Goal: Navigation & Orientation: Find specific page/section

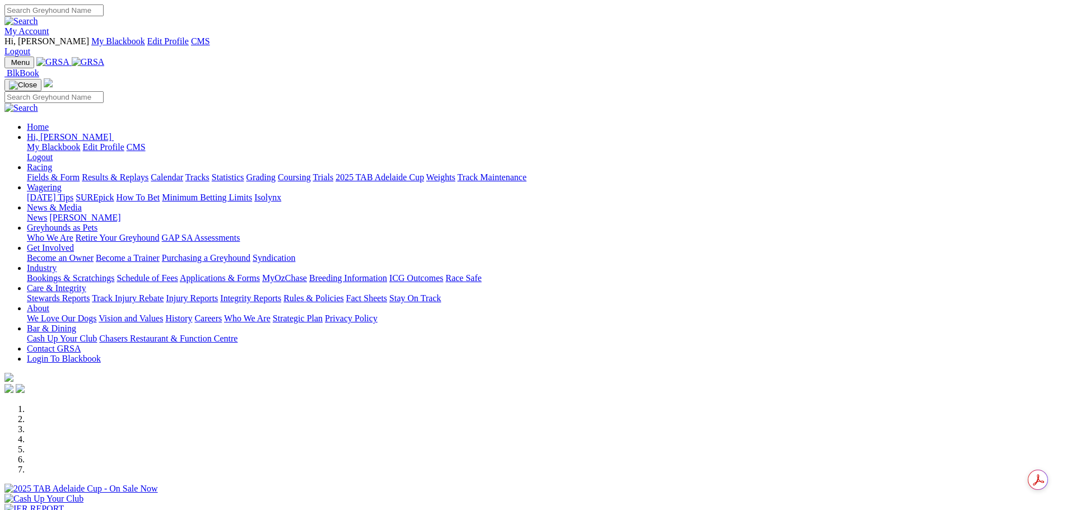
click at [49, 26] on link "My Account" at bounding box center [26, 31] width 45 height 10
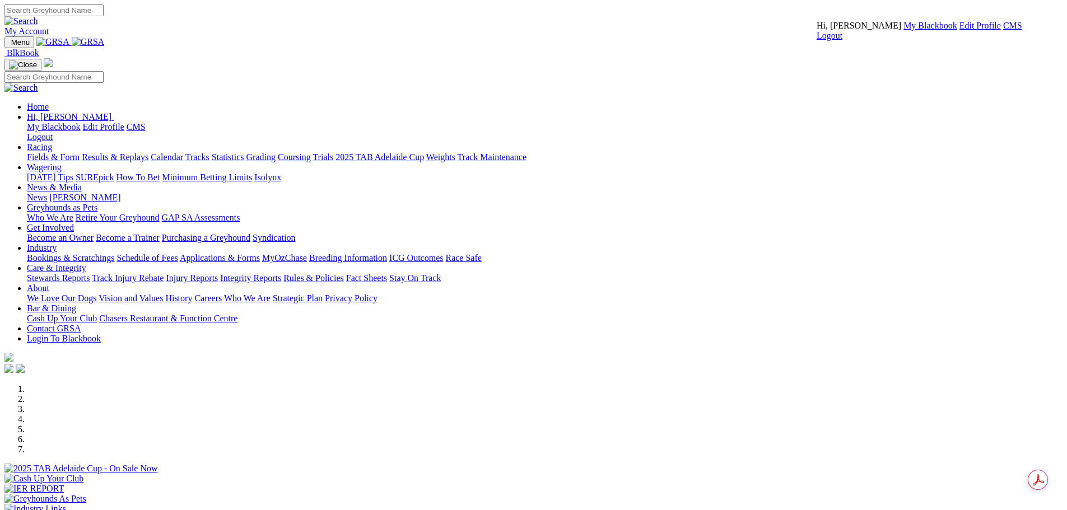
click at [1003, 30] on link "CMS" at bounding box center [1012, 26] width 19 height 10
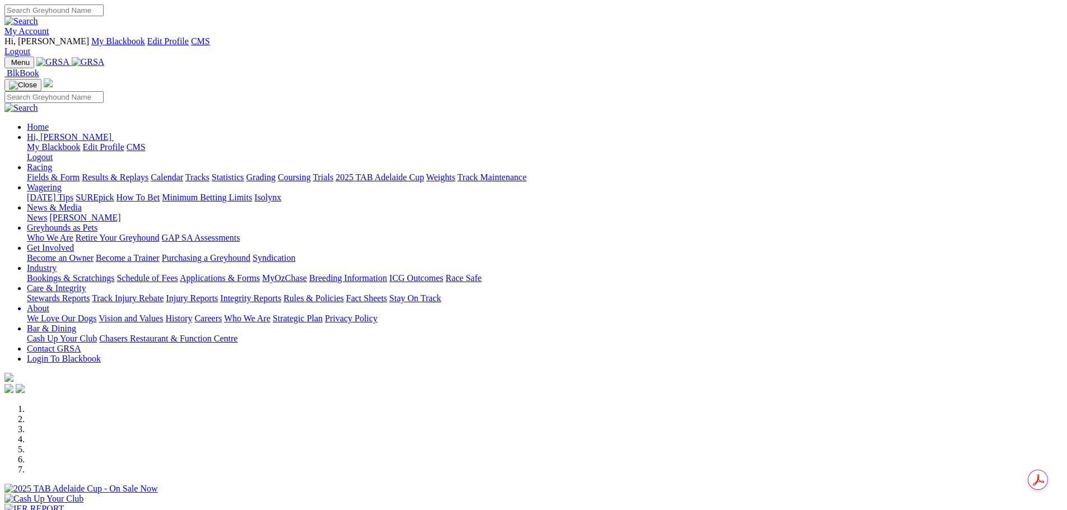
drag, startPoint x: 551, startPoint y: 78, endPoint x: 548, endPoint y: 72, distance: 6.0
click at [120, 213] on link "[PERSON_NAME]" at bounding box center [84, 218] width 71 height 10
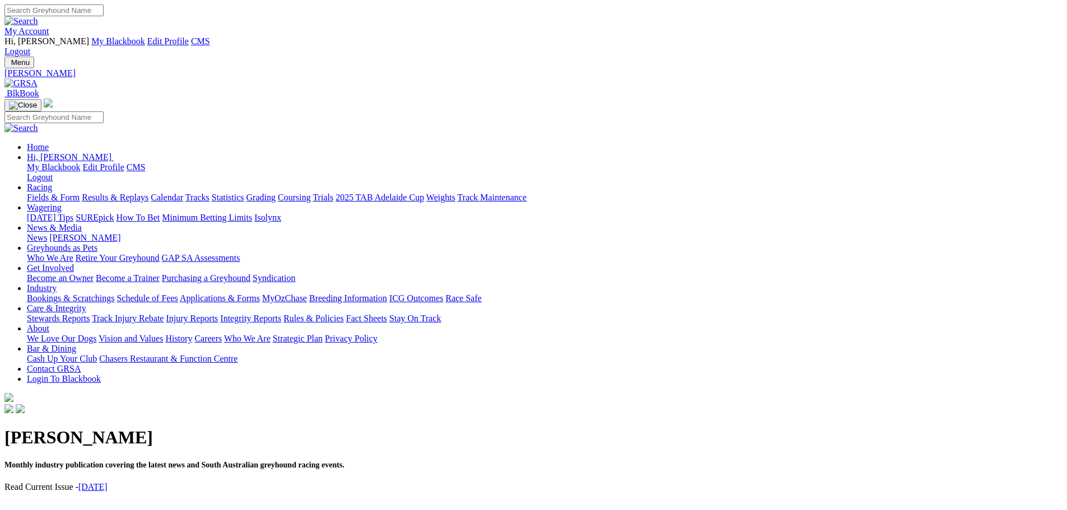
click at [108, 482] on link "August 2025" at bounding box center [92, 487] width 29 height 10
